Goal: Task Accomplishment & Management: Manage account settings

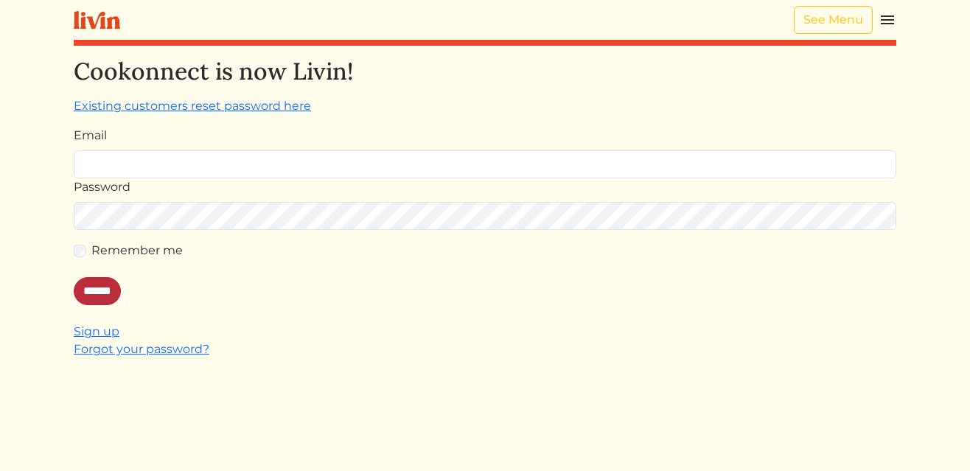
type input "**********"
click at [102, 293] on input "******" at bounding box center [97, 291] width 47 height 28
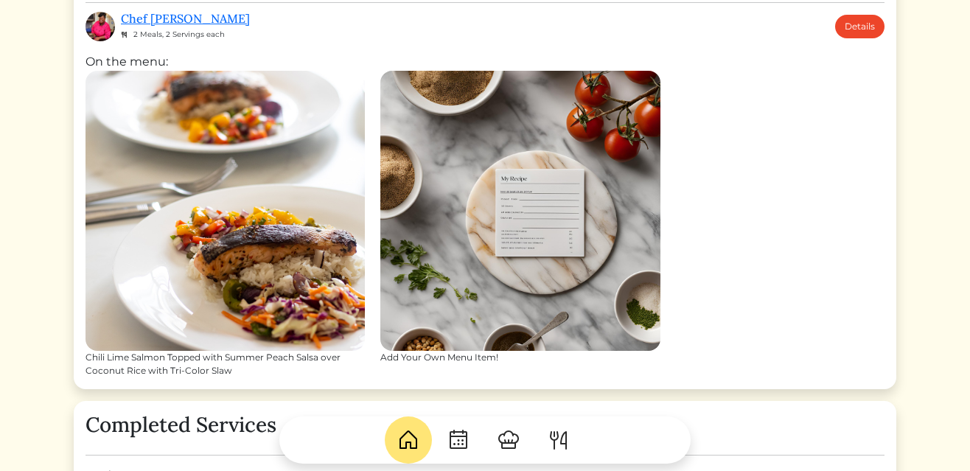
scroll to position [557, 0]
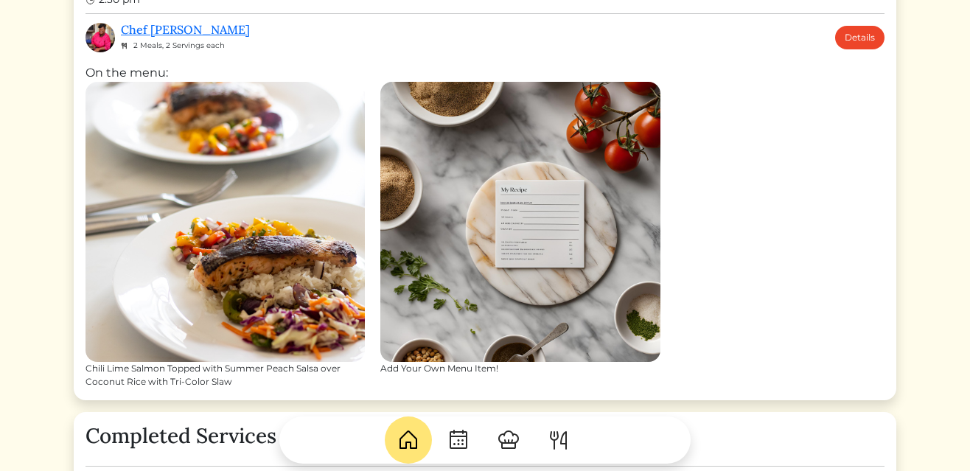
click at [545, 323] on img at bounding box center [519, 221] width 279 height 279
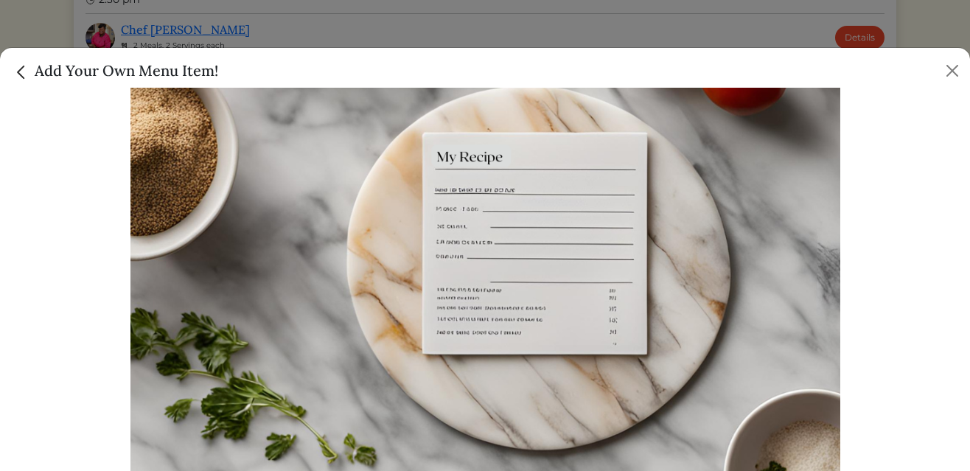
scroll to position [0, 0]
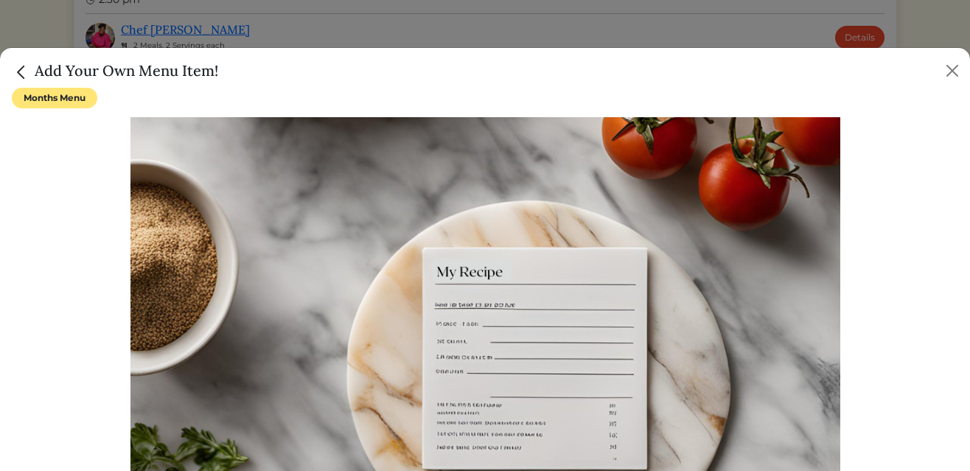
click at [69, 100] on span "Months Menu" at bounding box center [55, 98] width 86 height 21
click at [27, 74] on img "Close" at bounding box center [21, 72] width 19 height 19
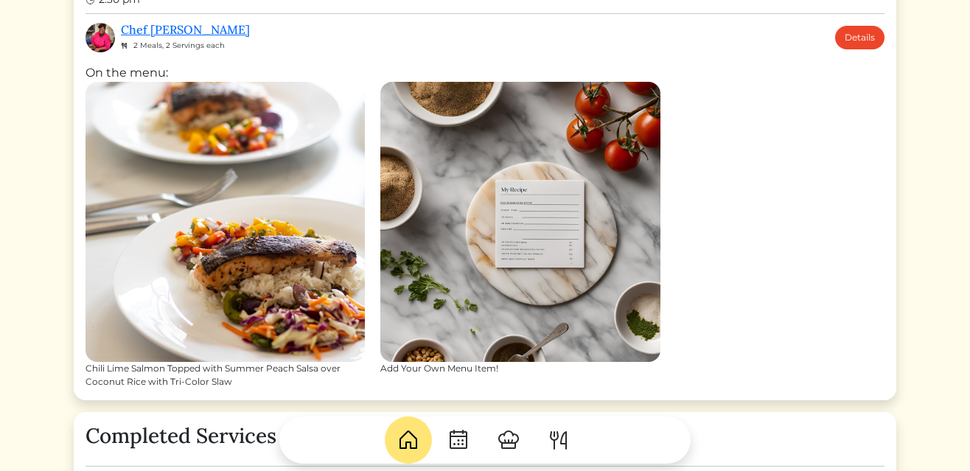
click at [302, 290] on img at bounding box center [225, 221] width 279 height 279
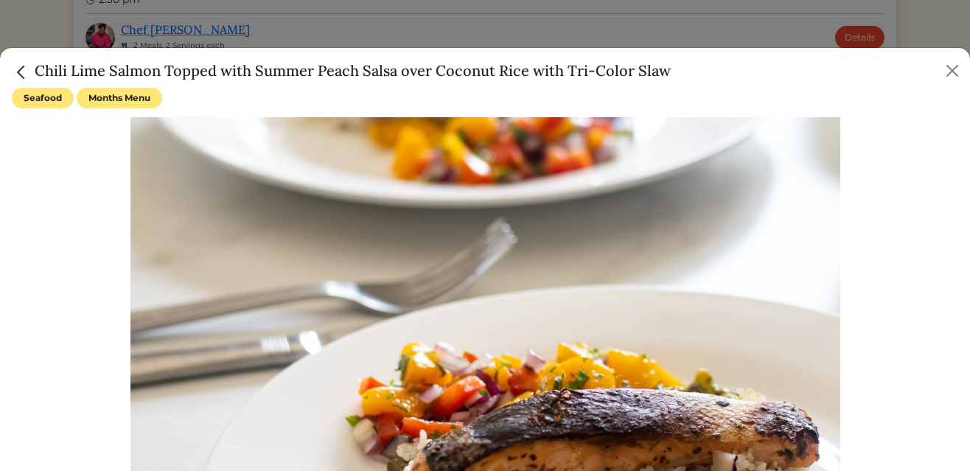
click at [135, 99] on span "Months Menu" at bounding box center [120, 98] width 86 height 21
click at [41, 97] on span "Seafood" at bounding box center [43, 98] width 62 height 21
click at [21, 72] on img "Close" at bounding box center [21, 72] width 19 height 19
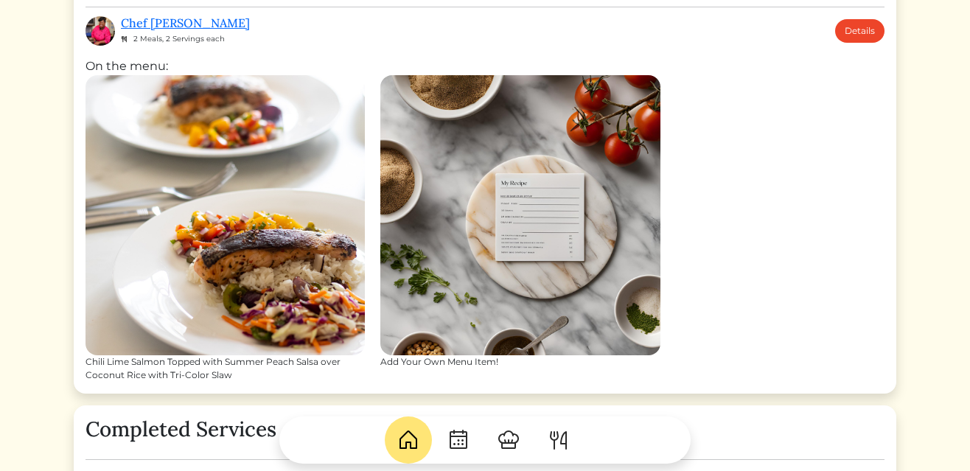
scroll to position [552, 0]
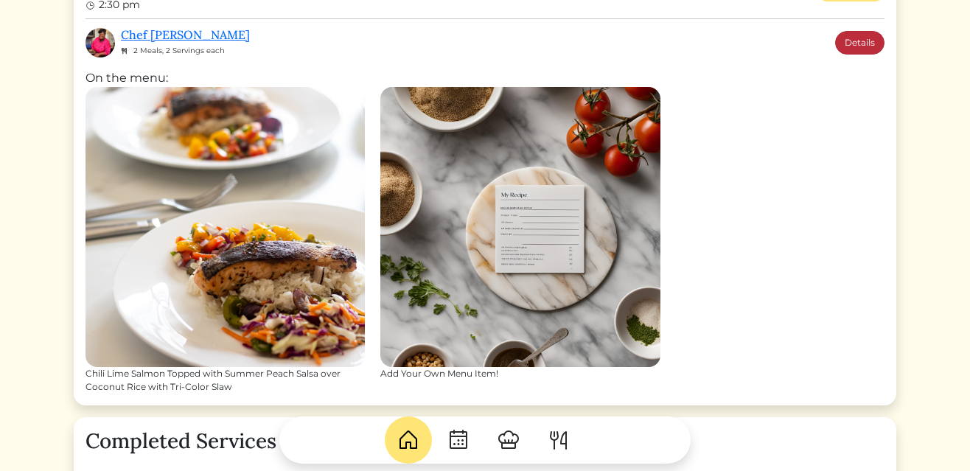
click at [862, 42] on link "Details" at bounding box center [859, 43] width 49 height 24
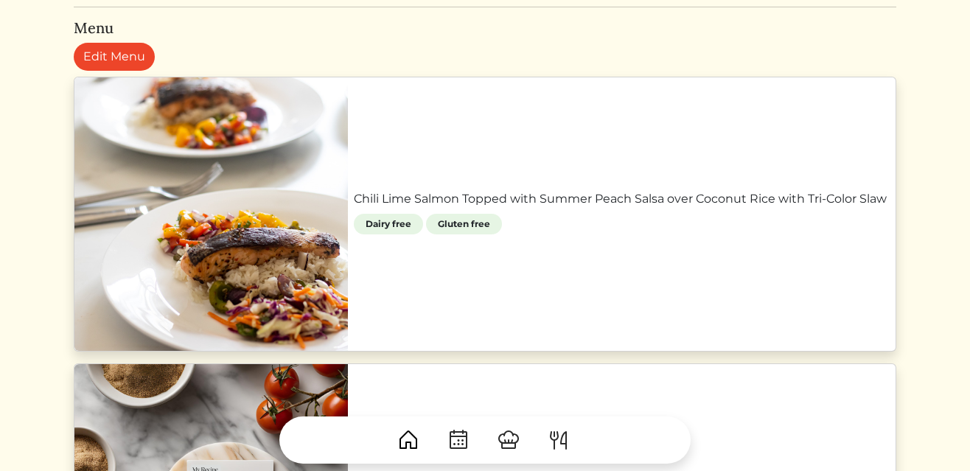
scroll to position [611, 0]
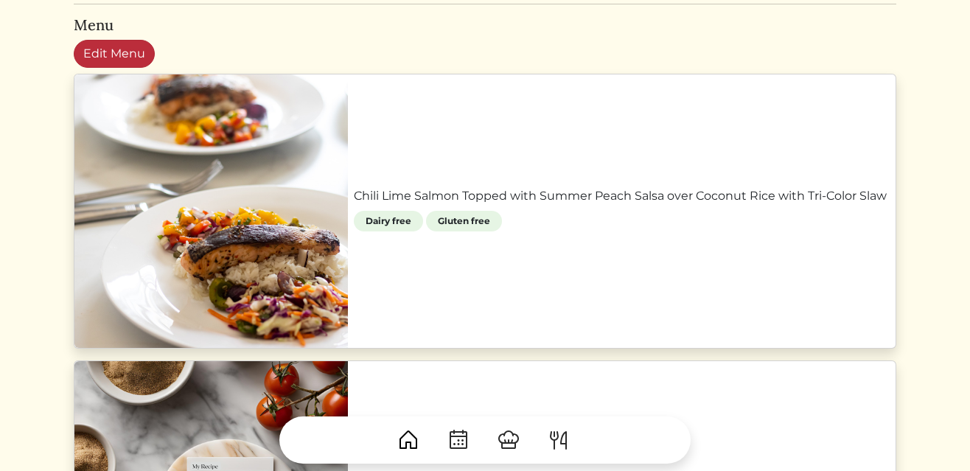
click at [146, 52] on link "Edit Menu" at bounding box center [114, 54] width 81 height 28
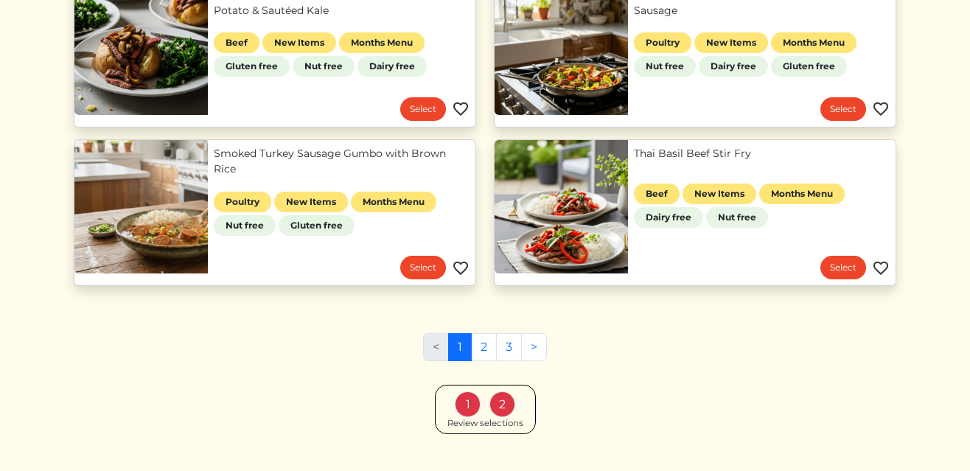
scroll to position [708, 0]
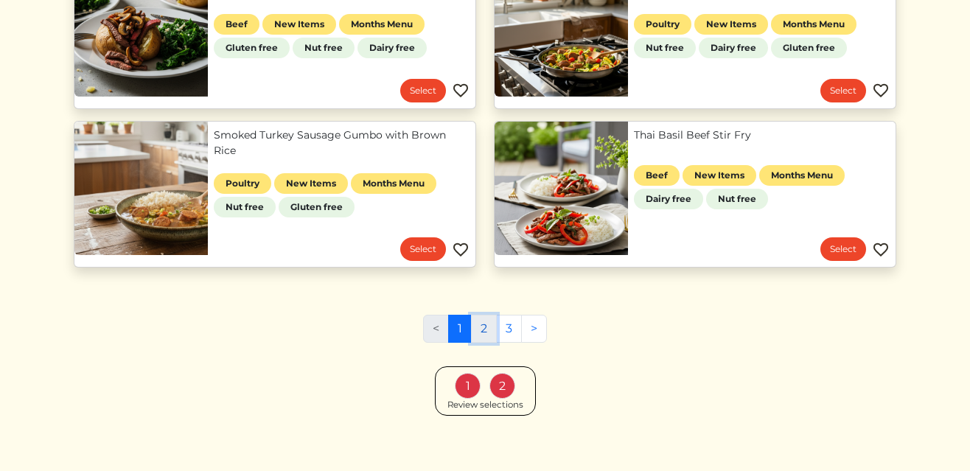
click at [486, 329] on link "2" at bounding box center [484, 329] width 26 height 28
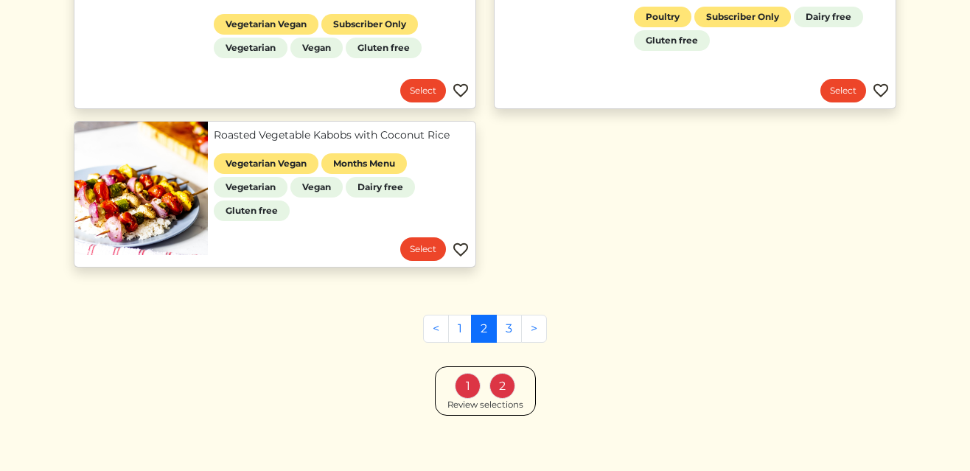
scroll to position [1361, 0]
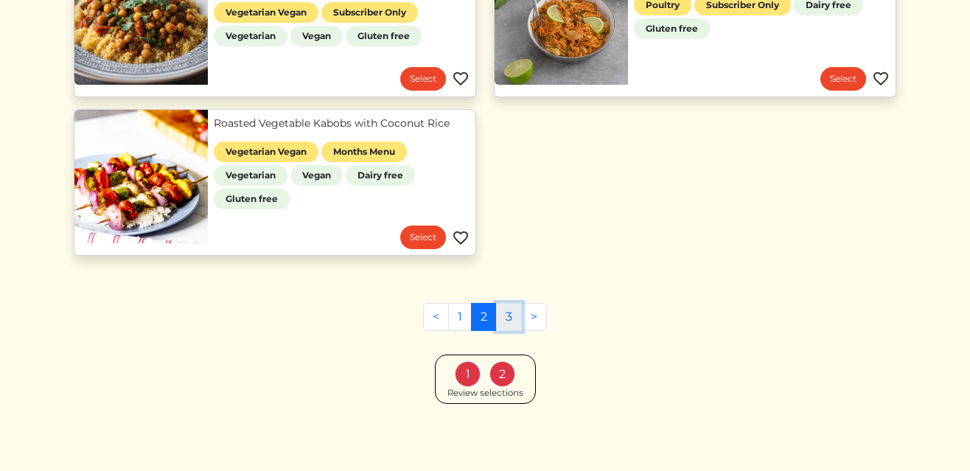
click at [512, 319] on link "3" at bounding box center [509, 317] width 26 height 28
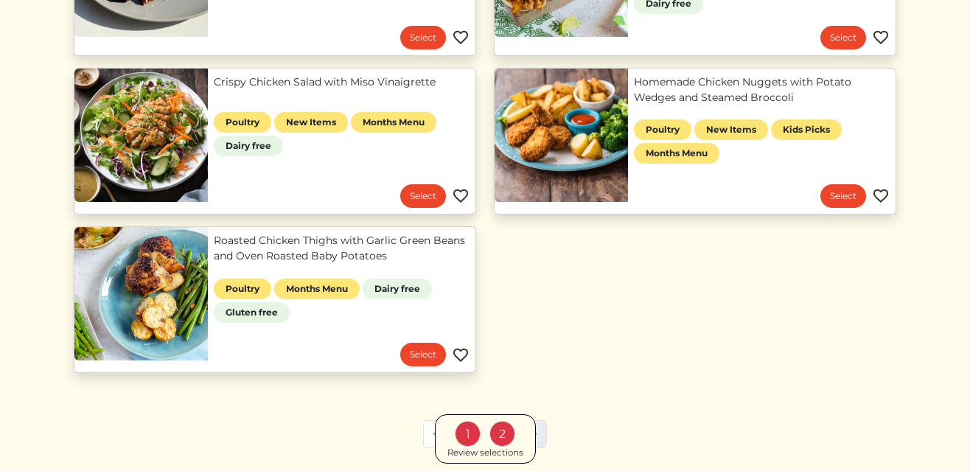
scroll to position [885, 0]
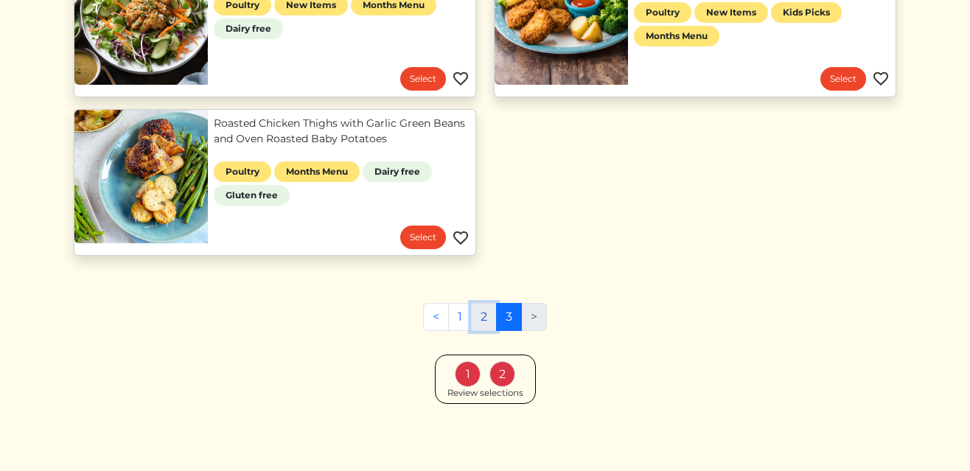
click at [486, 320] on link "2" at bounding box center [484, 317] width 26 height 28
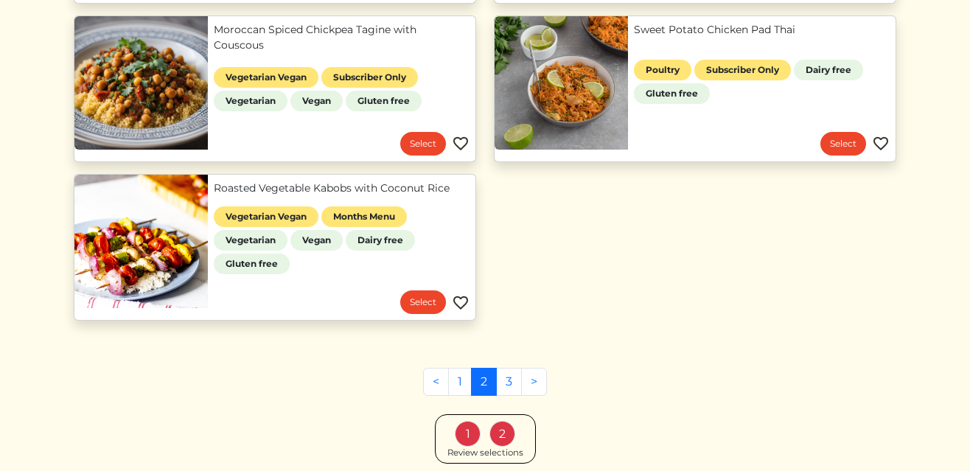
scroll to position [1306, 0]
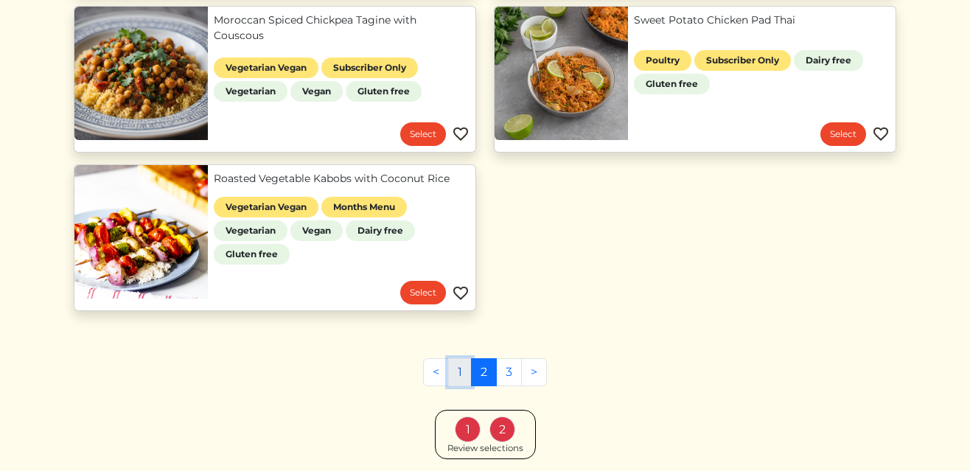
click at [460, 383] on link "1" at bounding box center [460, 372] width 24 height 28
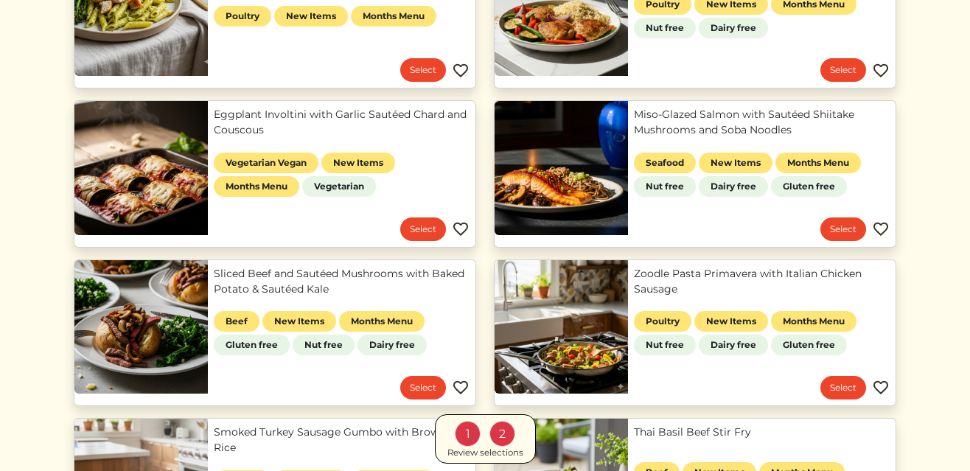
scroll to position [411, 0]
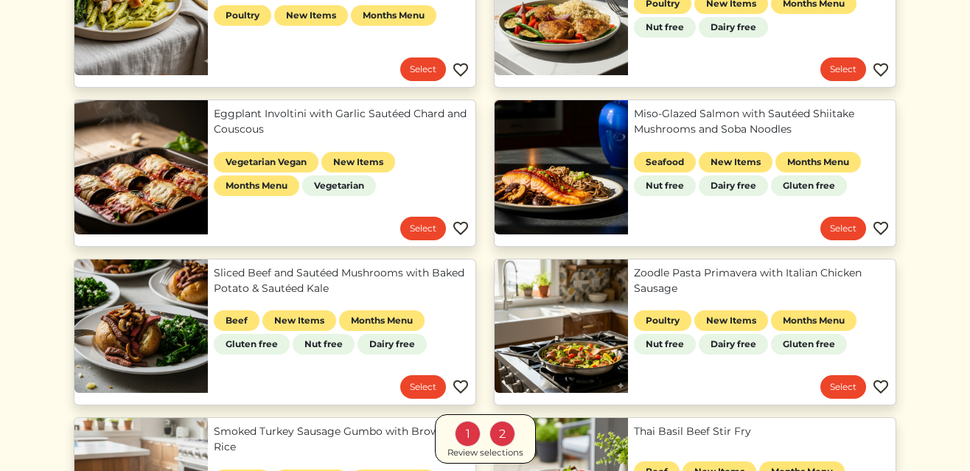
click at [214, 137] on link "Eggplant Involtini with Garlic Sautéed Chard and Couscous" at bounding box center [342, 121] width 256 height 31
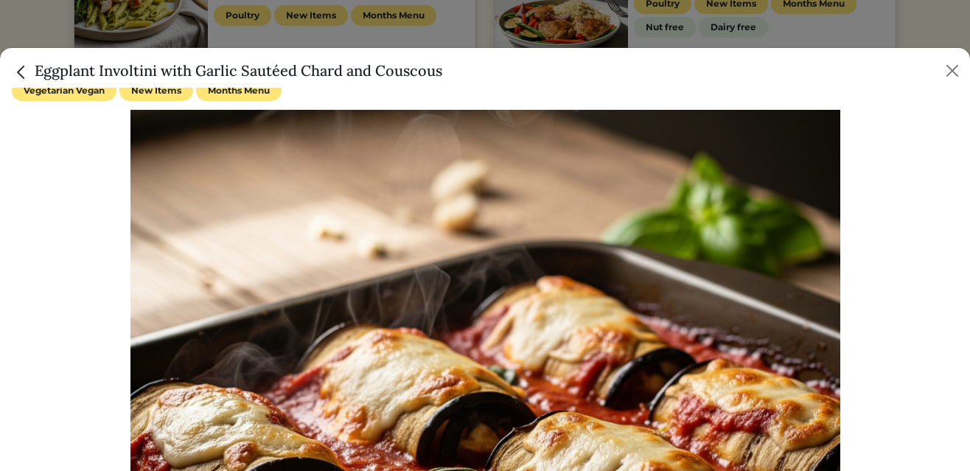
scroll to position [0, 0]
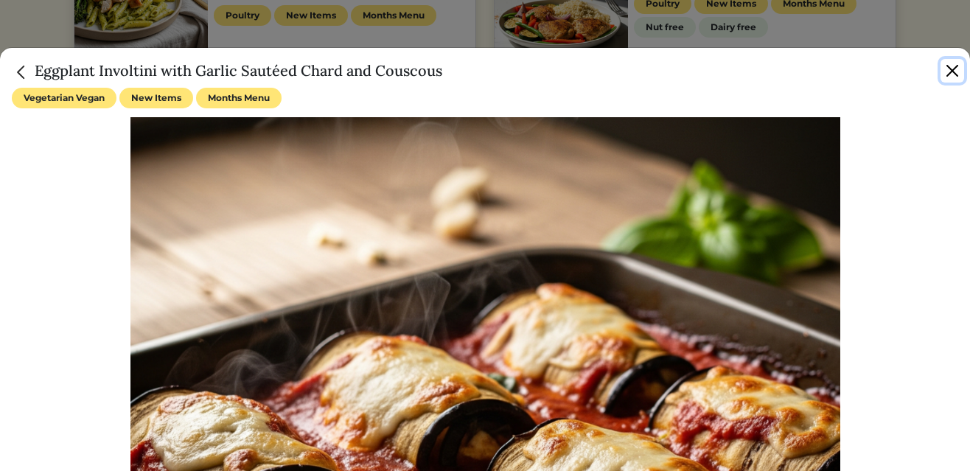
click at [948, 75] on button "Close" at bounding box center [953, 71] width 24 height 24
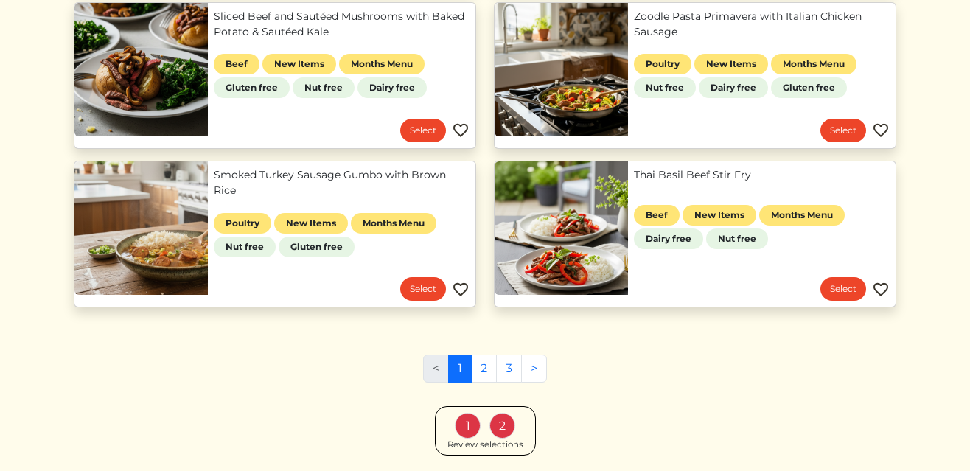
scroll to position [720, 0]
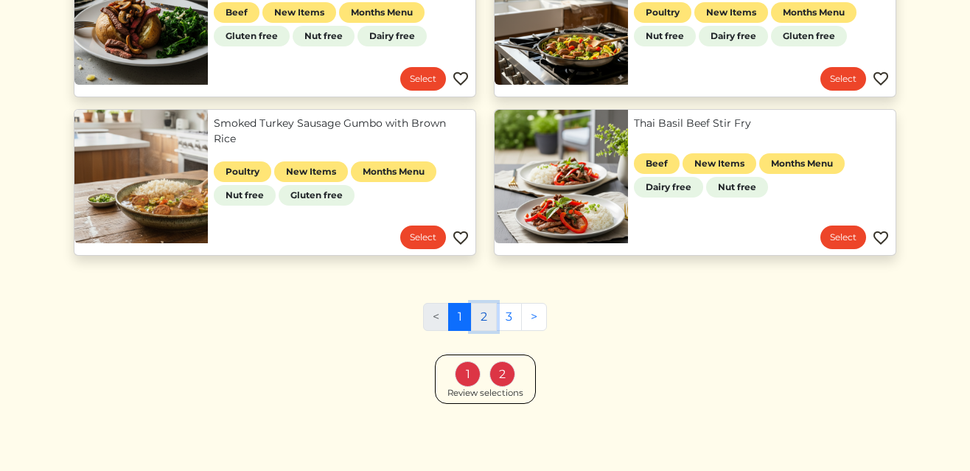
click at [490, 315] on link "2" at bounding box center [484, 317] width 26 height 28
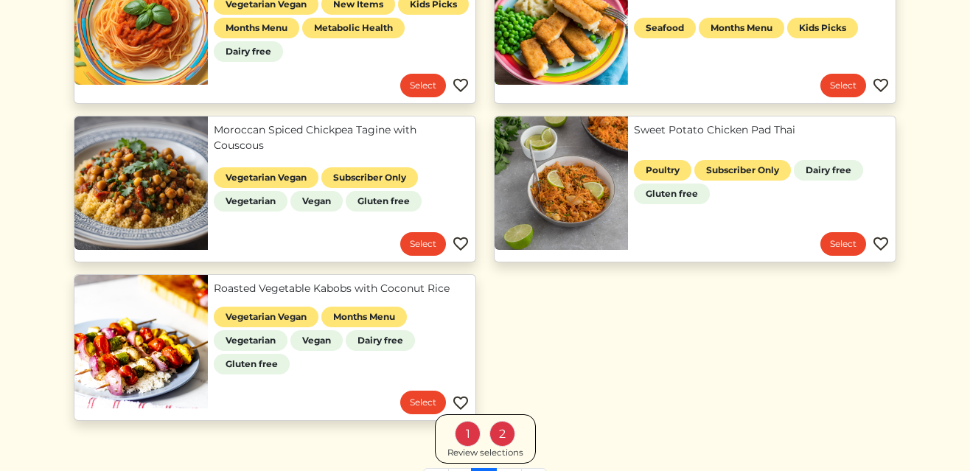
scroll to position [1197, 0]
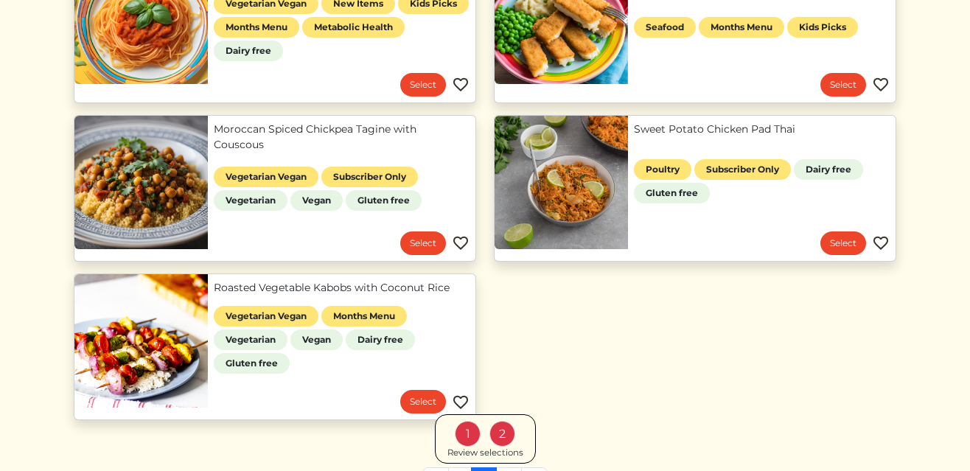
click at [504, 443] on div "2" at bounding box center [503, 434] width 26 height 26
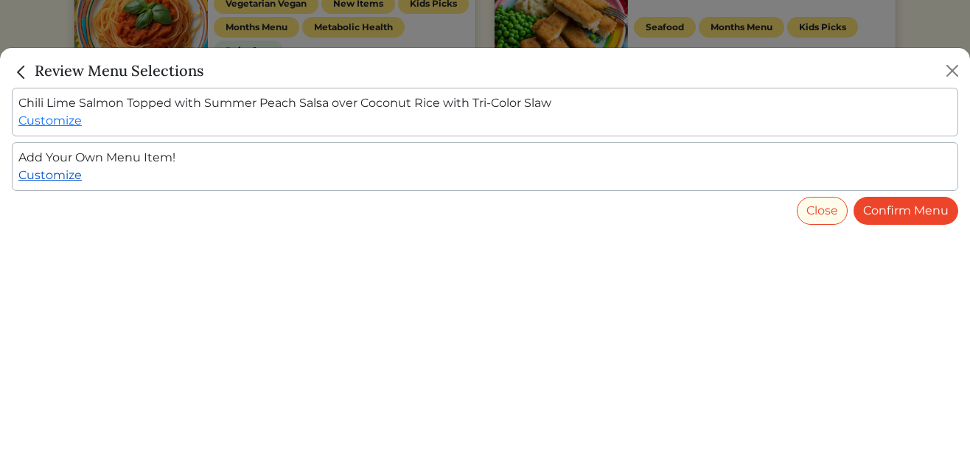
click at [68, 178] on link "Customize" at bounding box center [49, 175] width 63 height 14
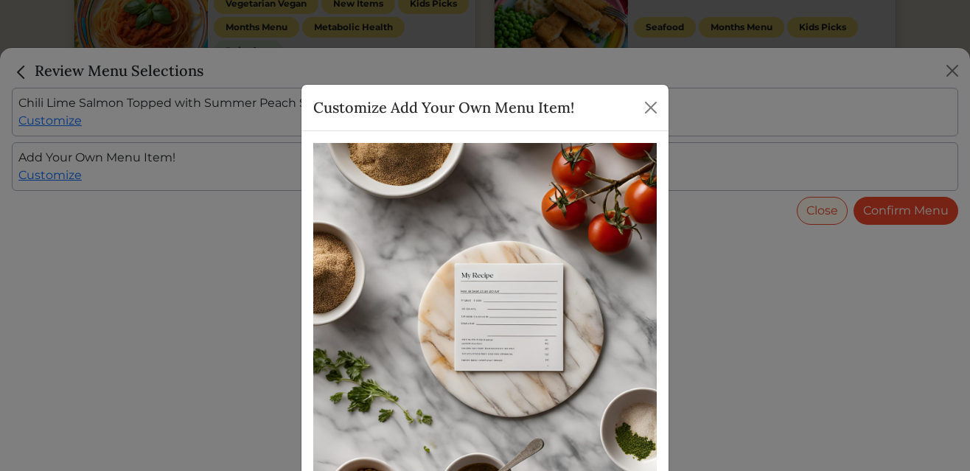
scroll to position [292, 0]
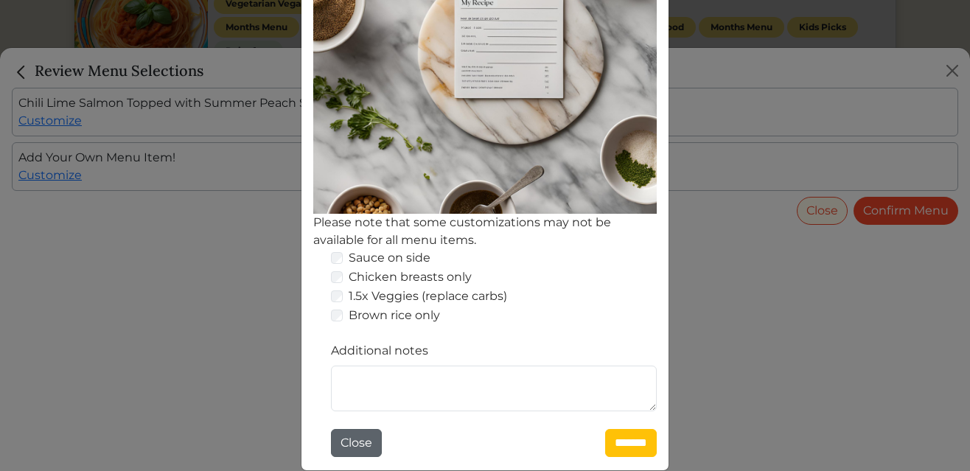
click at [358, 440] on button "Close" at bounding box center [356, 443] width 51 height 28
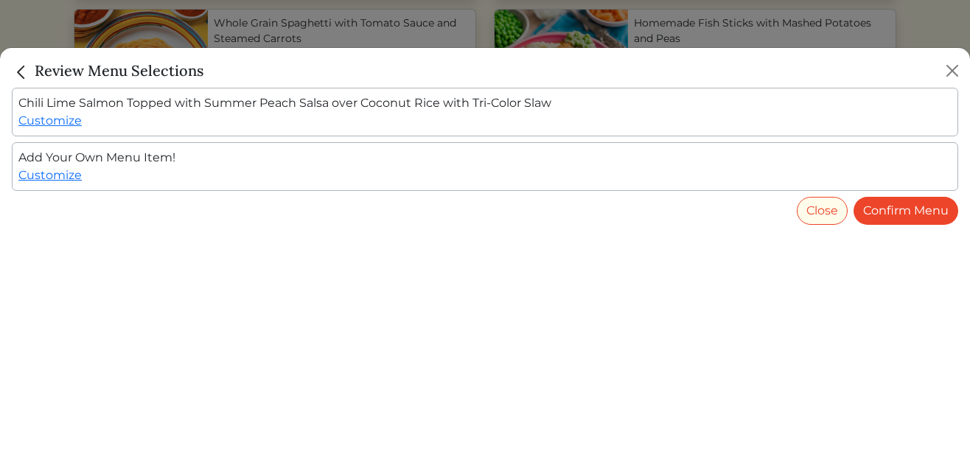
scroll to position [1197, 0]
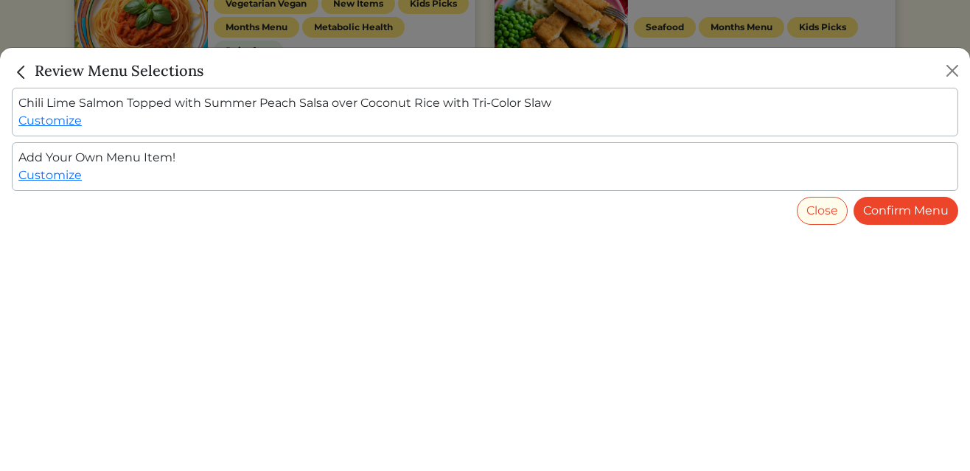
click at [22, 77] on img "Close" at bounding box center [21, 72] width 19 height 19
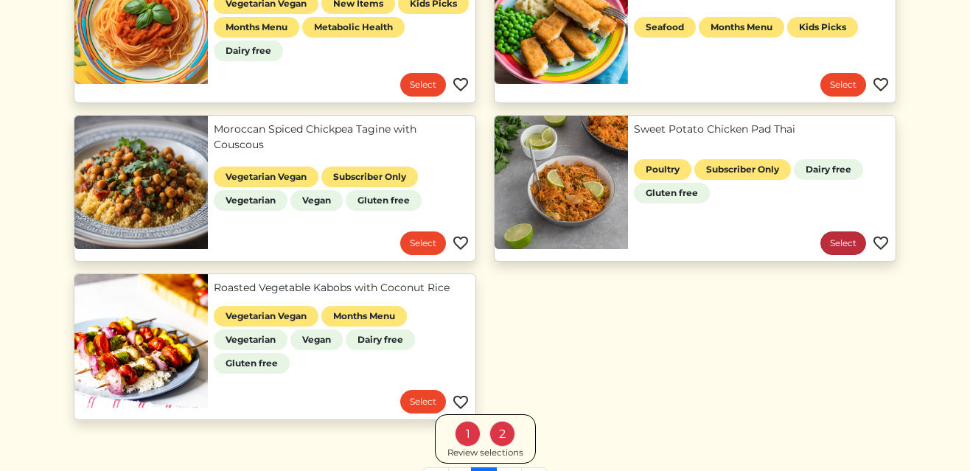
click at [850, 242] on link "Select" at bounding box center [844, 244] width 46 height 24
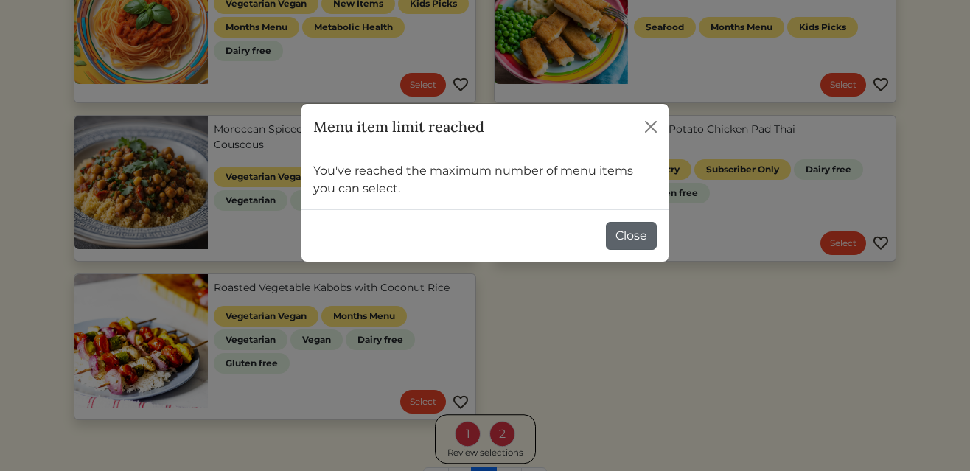
click at [630, 233] on button "Close" at bounding box center [631, 236] width 51 height 28
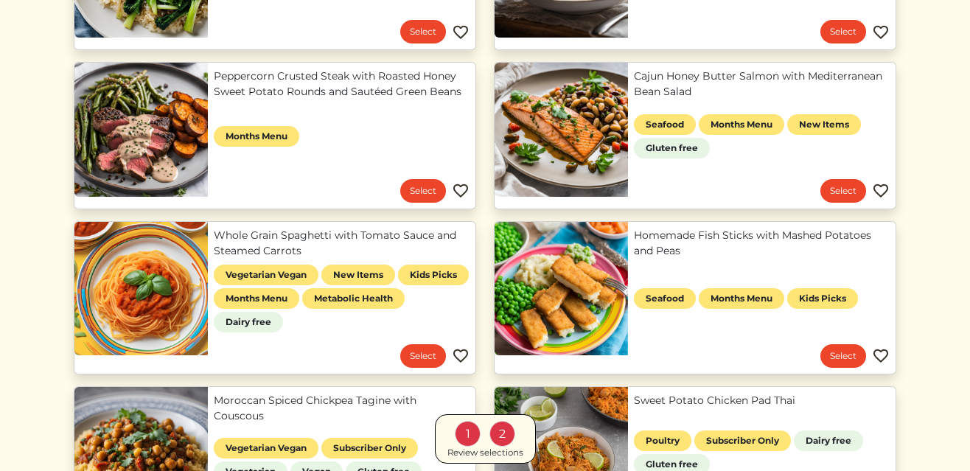
scroll to position [1197, 0]
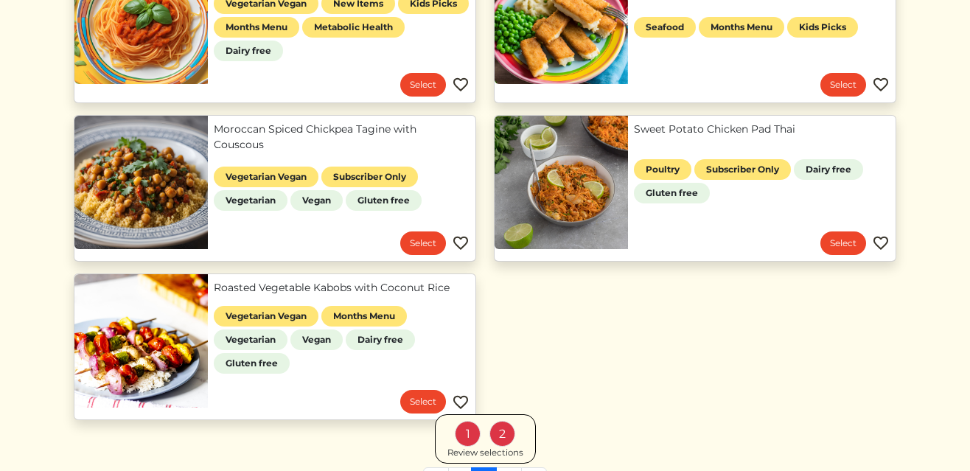
click at [506, 431] on div "2" at bounding box center [503, 434] width 26 height 26
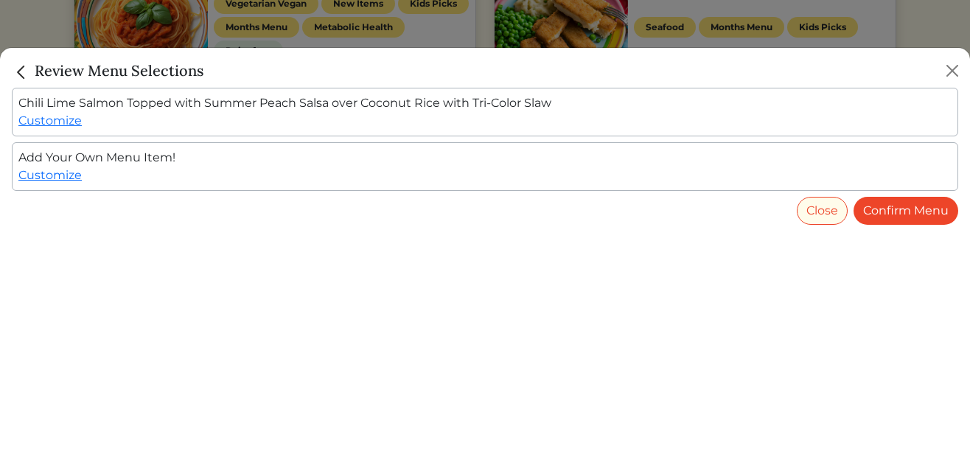
click at [133, 160] on div "Add Your Own Menu Item! Customize" at bounding box center [485, 166] width 947 height 49
click at [818, 215] on button "Close" at bounding box center [822, 211] width 51 height 28
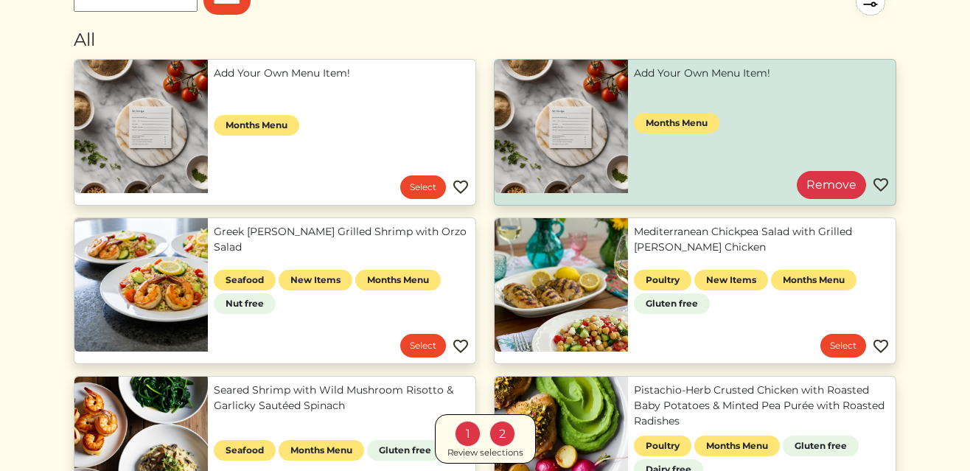
scroll to position [0, 0]
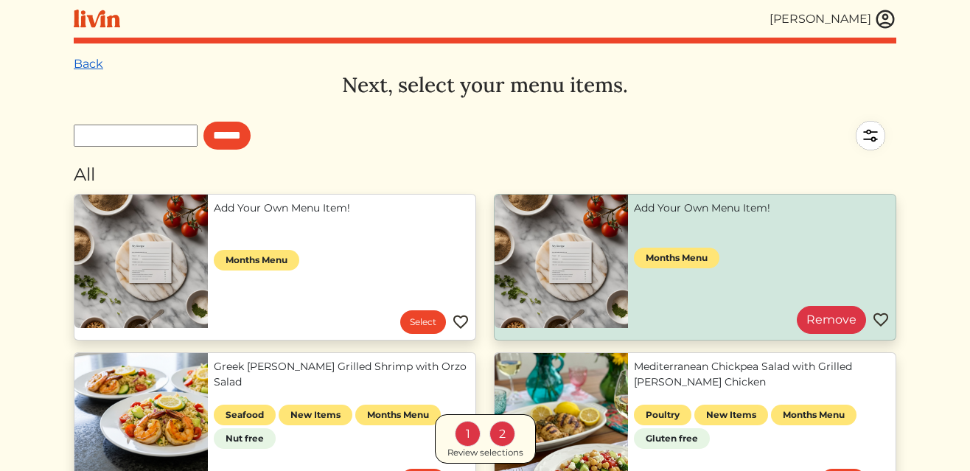
click at [91, 66] on link "Back" at bounding box center [88, 64] width 29 height 14
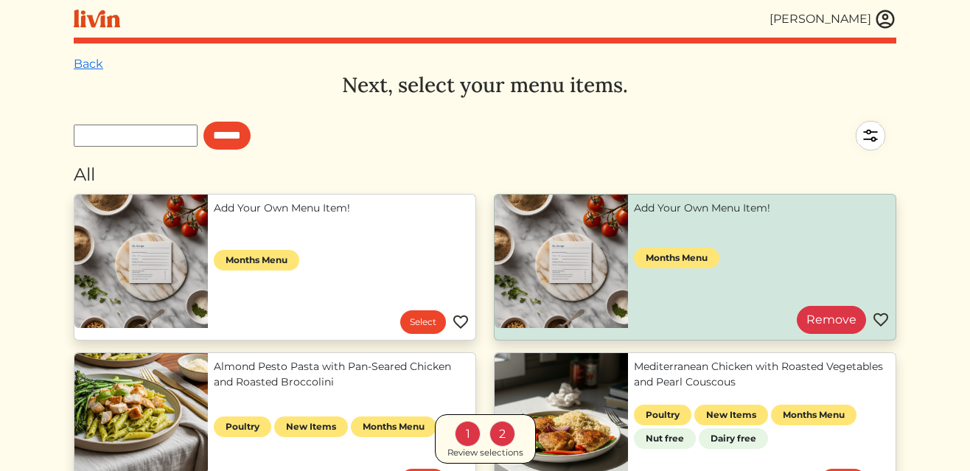
click at [91, 66] on link "Back" at bounding box center [88, 64] width 29 height 14
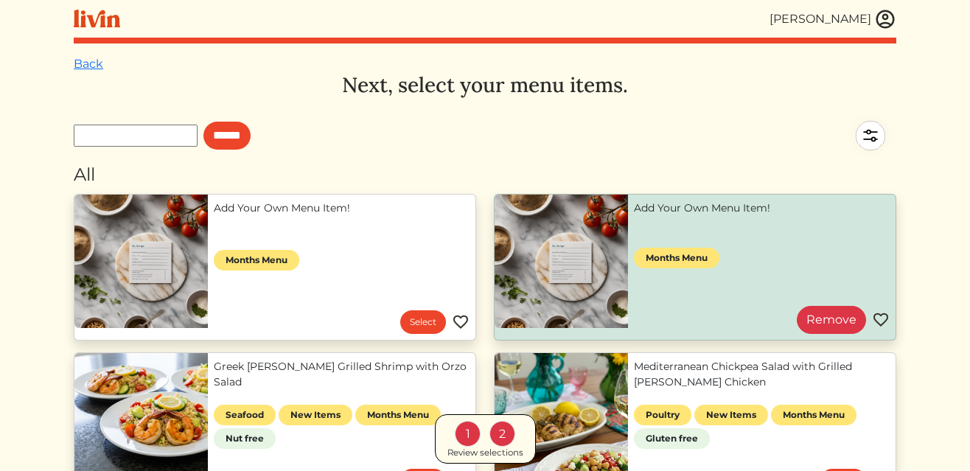
click at [91, 66] on link "Back" at bounding box center [88, 64] width 29 height 14
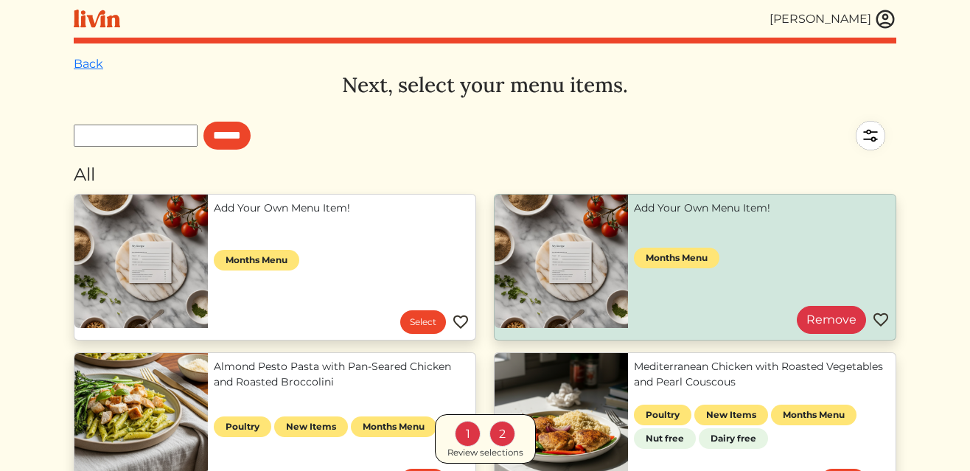
click at [878, 132] on img at bounding box center [871, 136] width 52 height 52
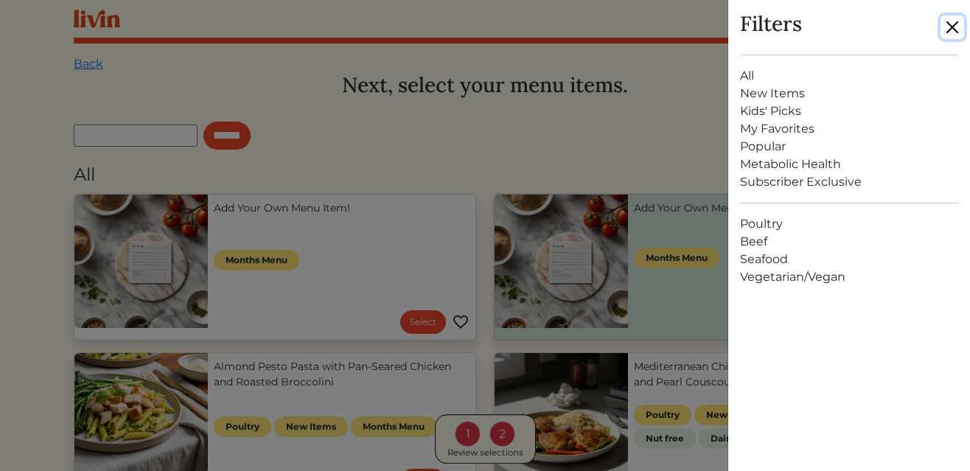
click at [948, 28] on button "Close" at bounding box center [953, 27] width 24 height 24
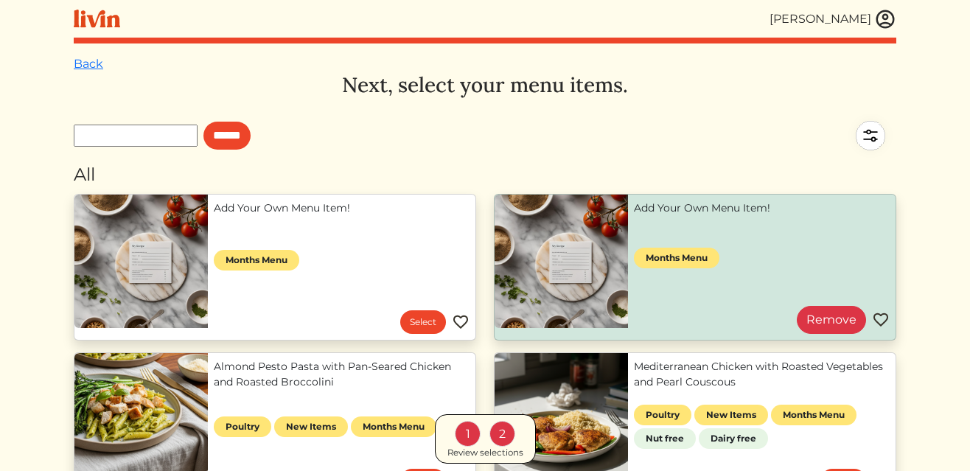
click at [487, 441] on div "1 2" at bounding box center [485, 434] width 66 height 26
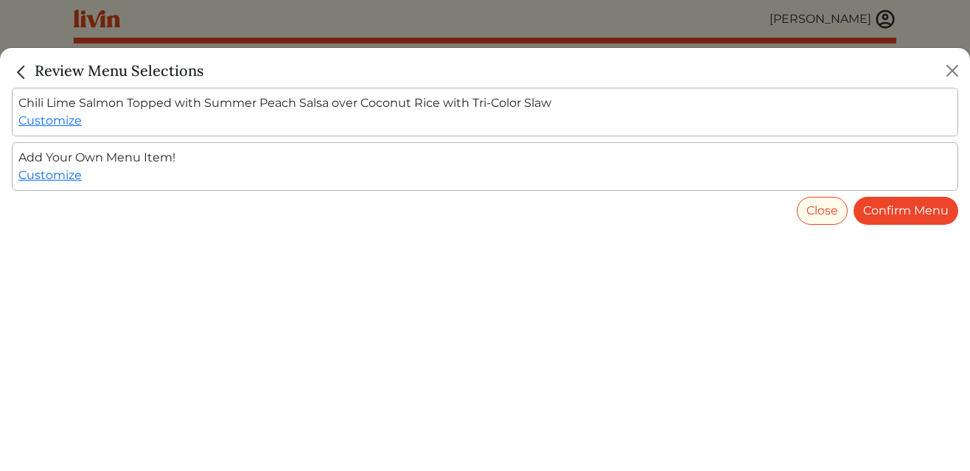
click at [102, 159] on div "Add Your Own Menu Item! Customize" at bounding box center [485, 166] width 947 height 49
click at [99, 157] on div "Add Your Own Menu Item! Customize" at bounding box center [485, 166] width 947 height 49
click at [21, 74] on img "Close" at bounding box center [21, 72] width 19 height 19
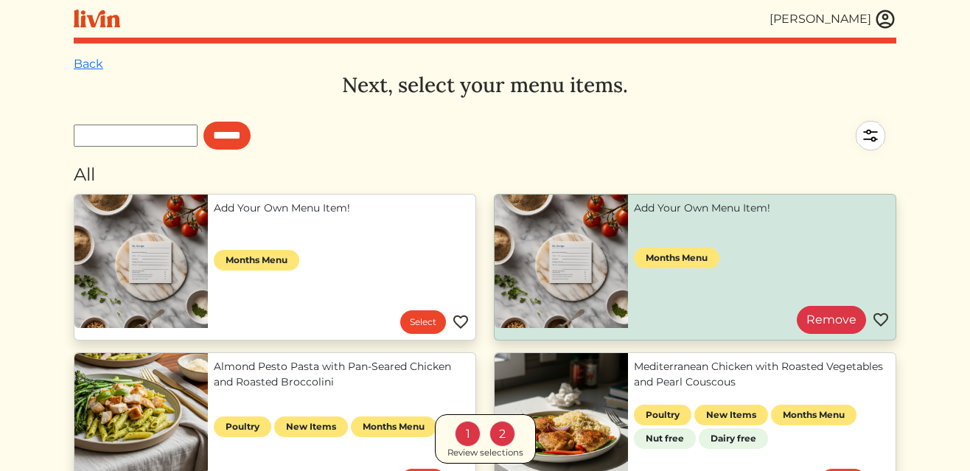
scroll to position [10, 0]
